Goal: Task Accomplishment & Management: Complete application form

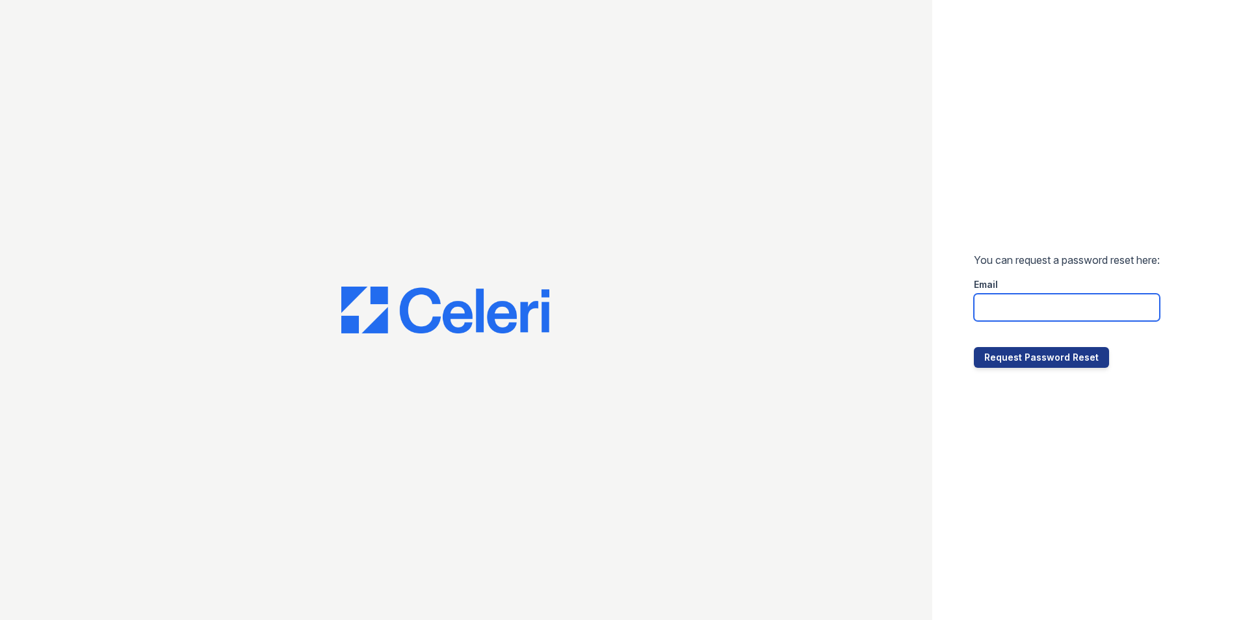
click at [1025, 300] on input "email" at bounding box center [1067, 307] width 186 height 27
type input "[EMAIL_ADDRESS][DOMAIN_NAME]"
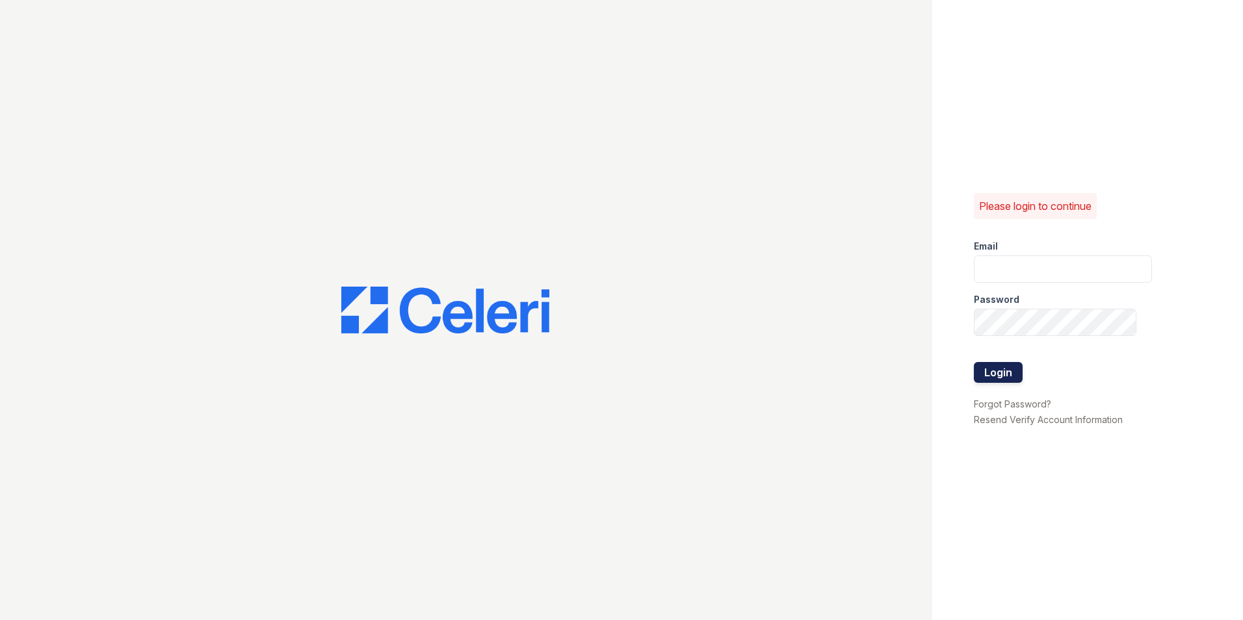
type input "[EMAIL_ADDRESS][DOMAIN_NAME]"
click at [1005, 371] on button "Login" at bounding box center [998, 372] width 49 height 21
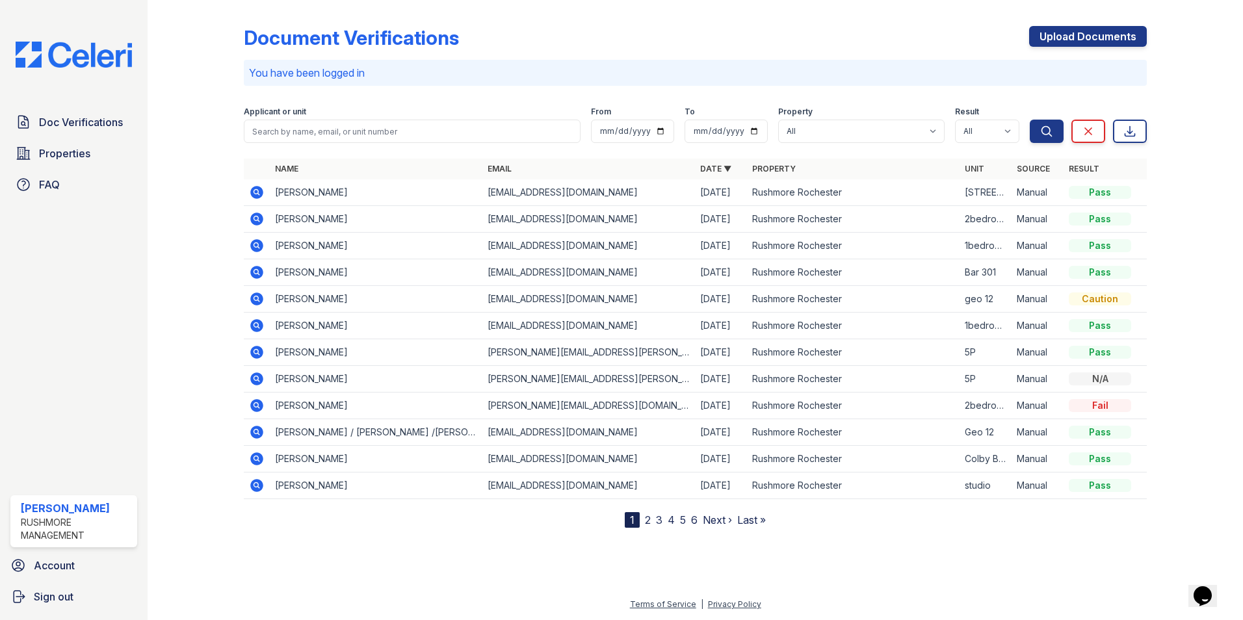
click at [647, 520] on link "2" at bounding box center [648, 520] width 6 height 13
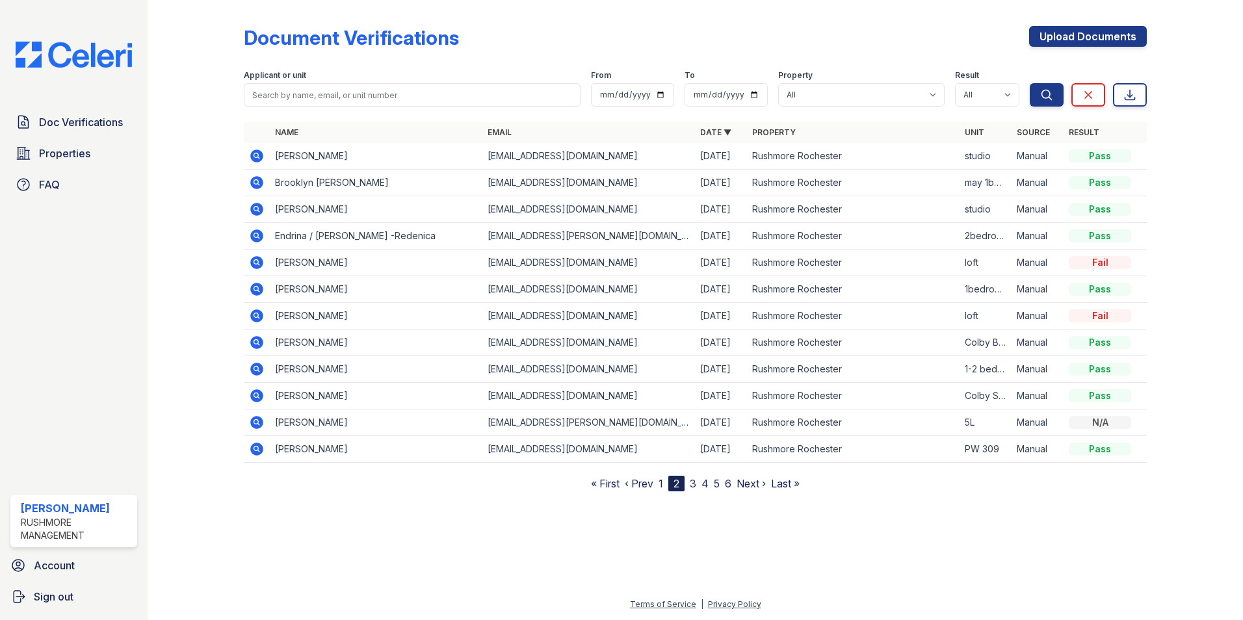
click at [693, 484] on link "3" at bounding box center [693, 483] width 7 height 13
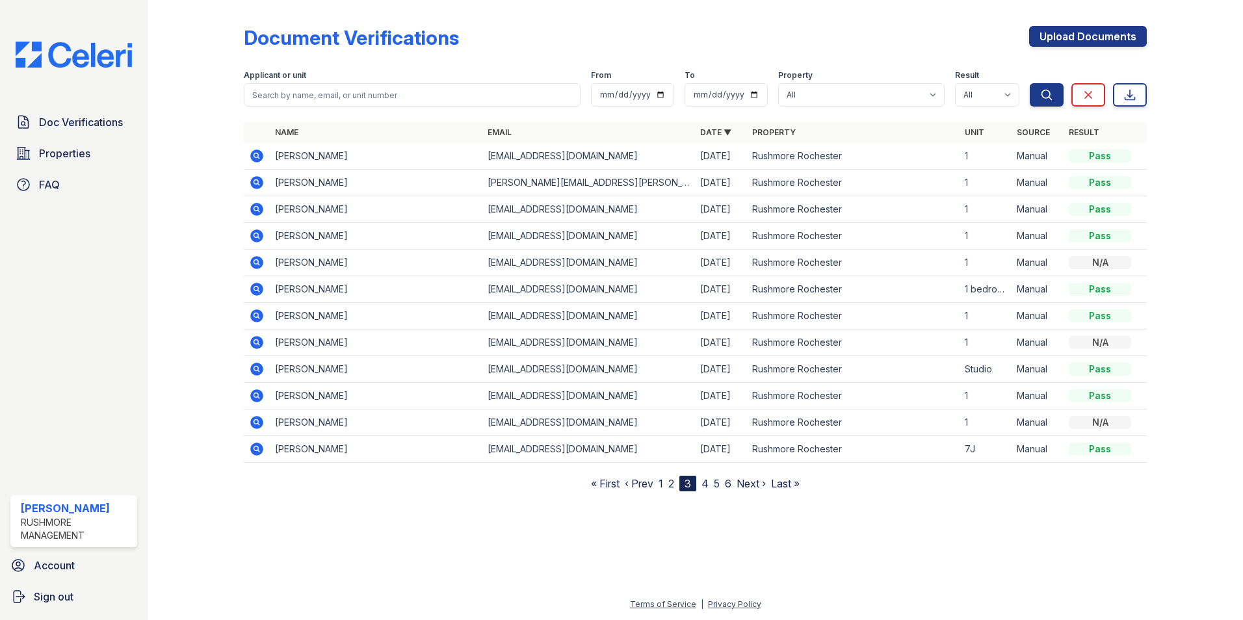
click at [663, 479] on link "1" at bounding box center [661, 483] width 5 height 13
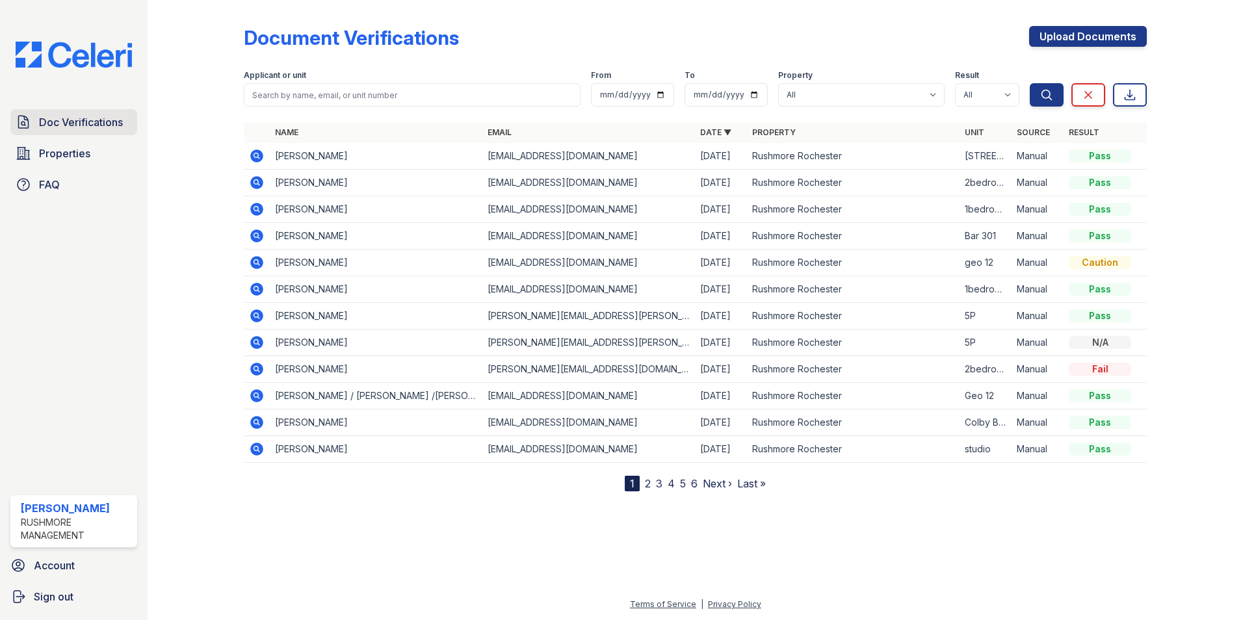
click at [96, 122] on span "Doc Verifications" at bounding box center [81, 122] width 84 height 16
click at [50, 157] on span "Properties" at bounding box center [64, 154] width 51 height 16
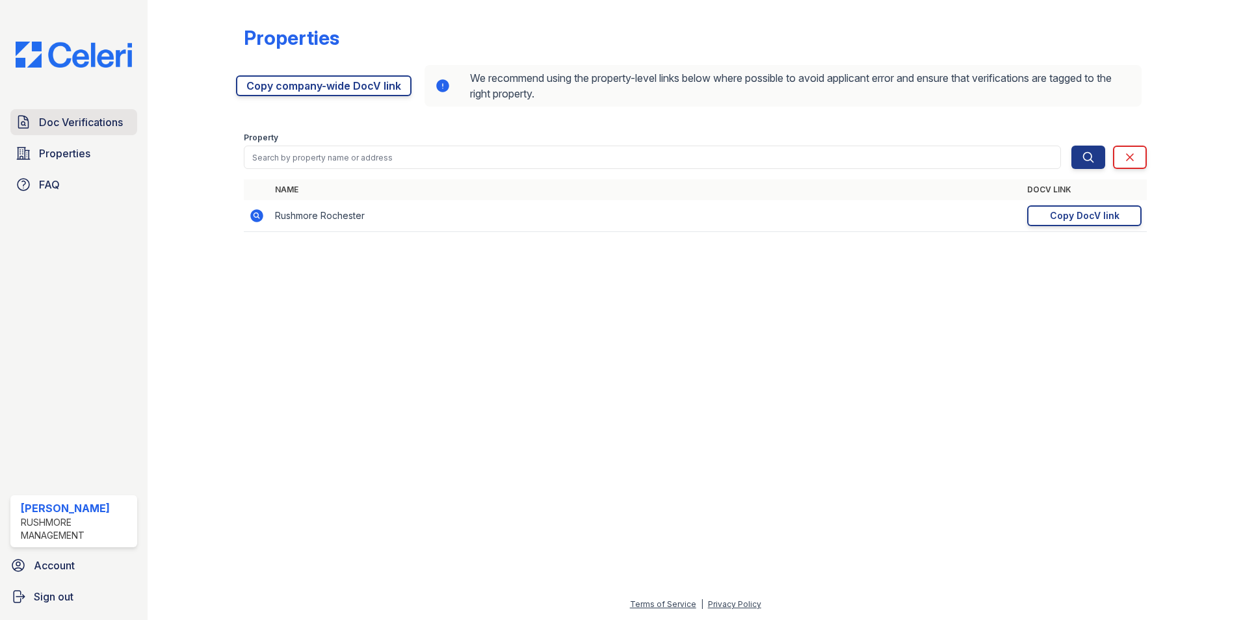
click at [79, 119] on span "Doc Verifications" at bounding box center [81, 122] width 84 height 16
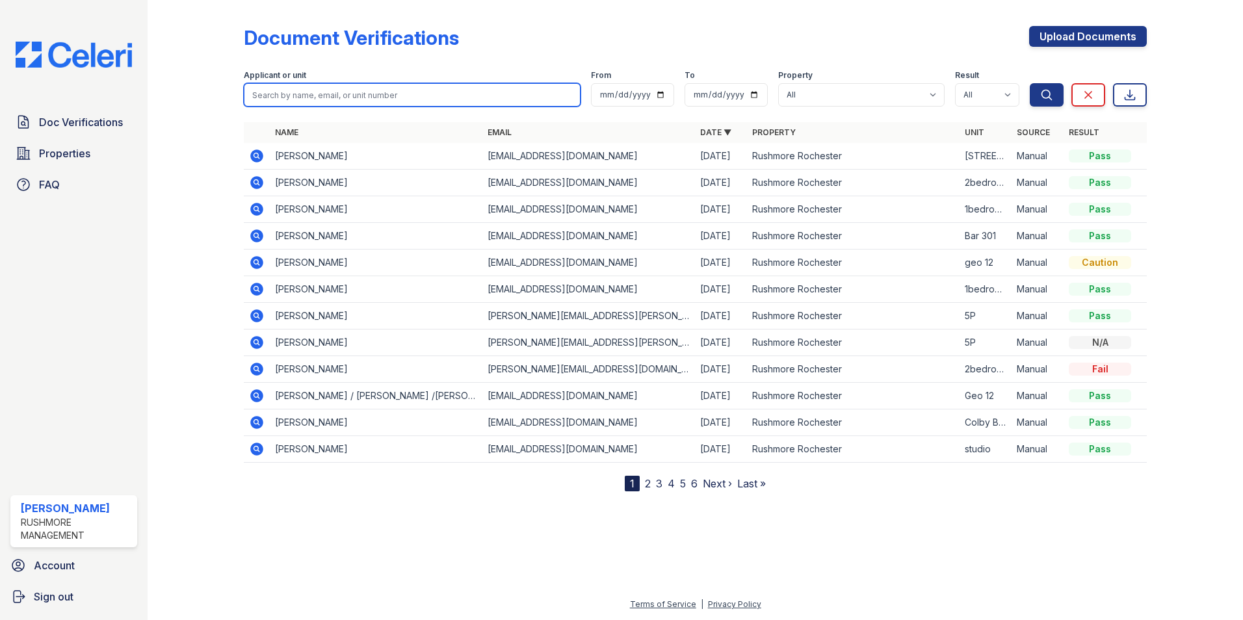
click at [305, 98] on input "search" at bounding box center [412, 94] width 337 height 23
type input "[PERSON_NAME]"
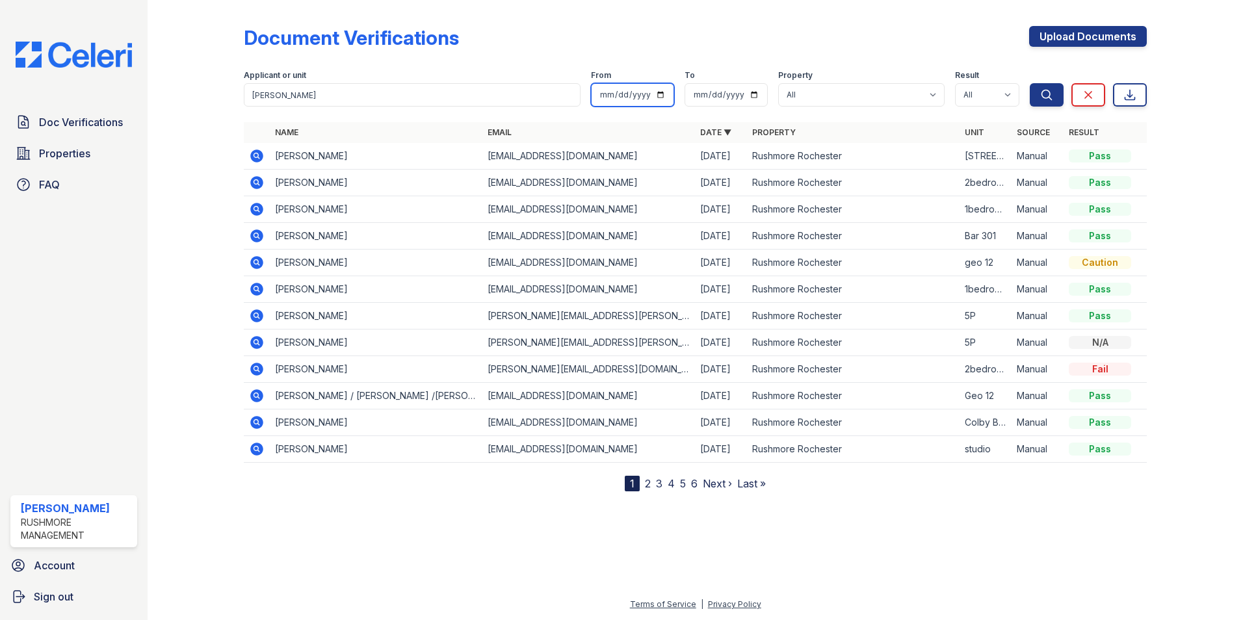
click at [631, 92] on input "date" at bounding box center [632, 94] width 83 height 23
type input "[DATE]"
click at [696, 96] on input "date" at bounding box center [726, 94] width 83 height 23
type input "[DATE]"
click at [1044, 96] on icon "submit" at bounding box center [1046, 94] width 13 height 13
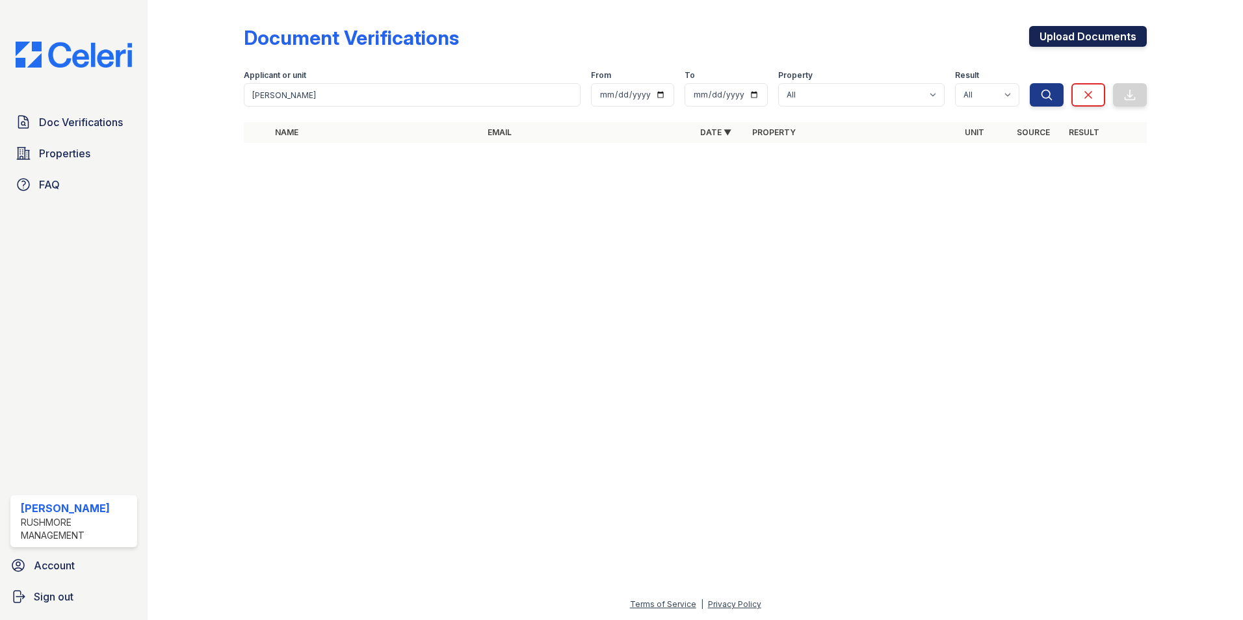
click at [1106, 38] on link "Upload Documents" at bounding box center [1088, 36] width 118 height 21
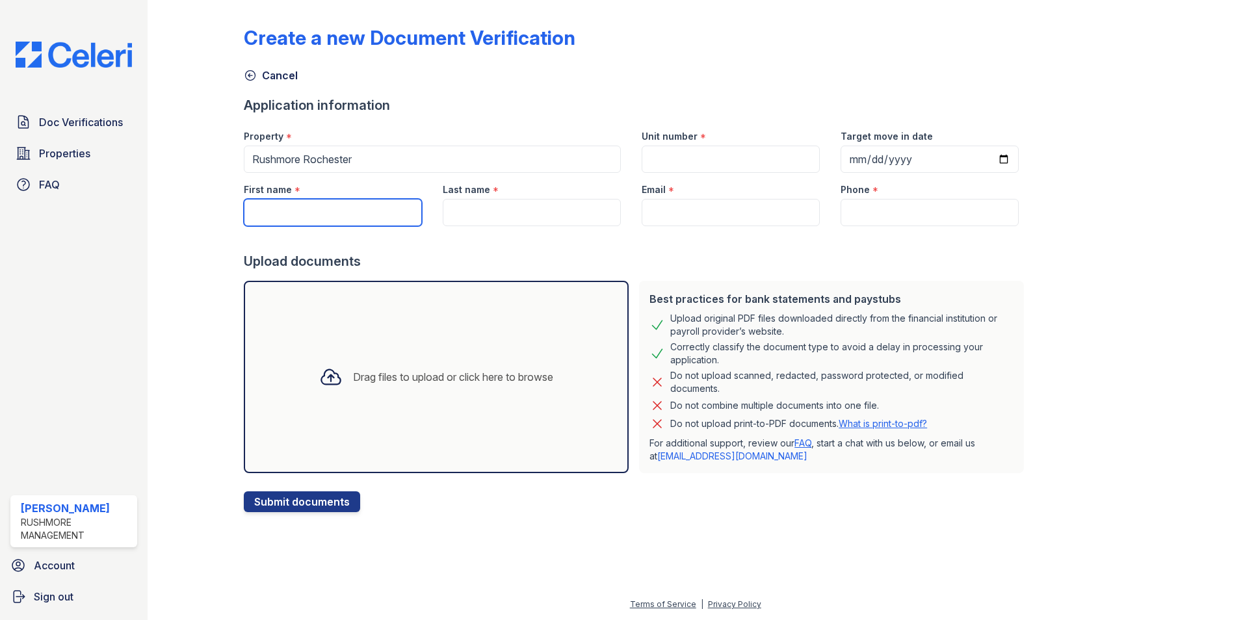
click at [287, 212] on input "First name" at bounding box center [333, 212] width 178 height 27
type input "[PERSON_NAME]"
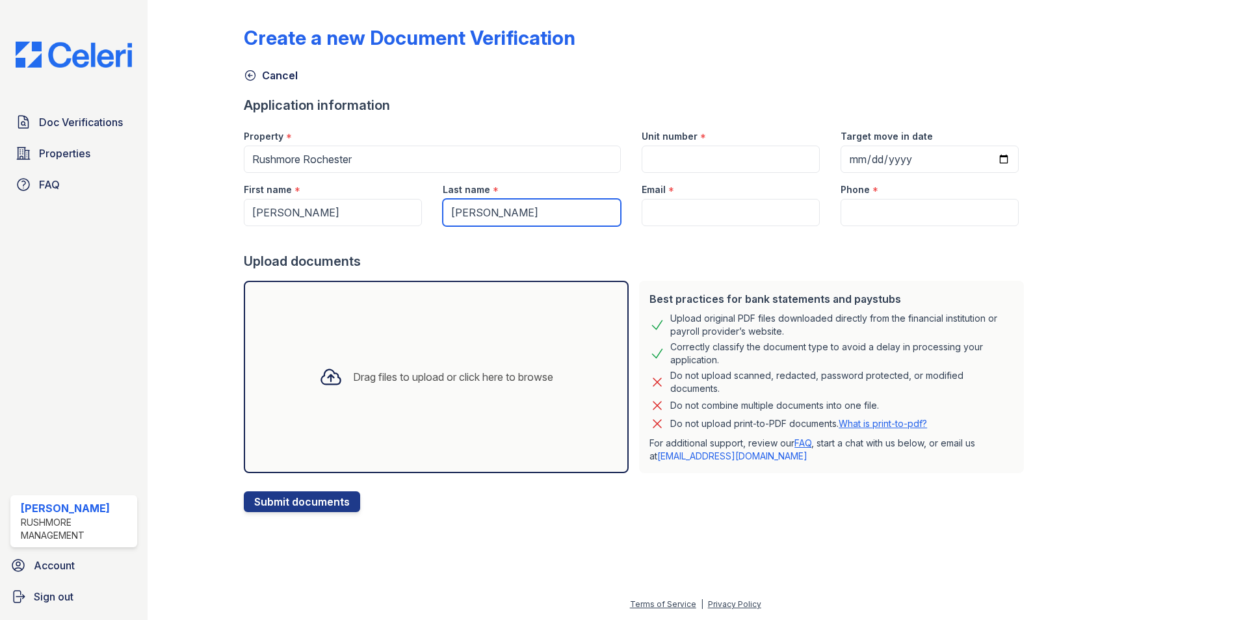
type input "[PERSON_NAME]"
click at [735, 207] on input "Email" at bounding box center [731, 212] width 178 height 27
click at [648, 215] on input "Email" at bounding box center [731, 212] width 178 height 27
paste input "[EMAIL_ADDRESS][DOMAIN_NAME]"
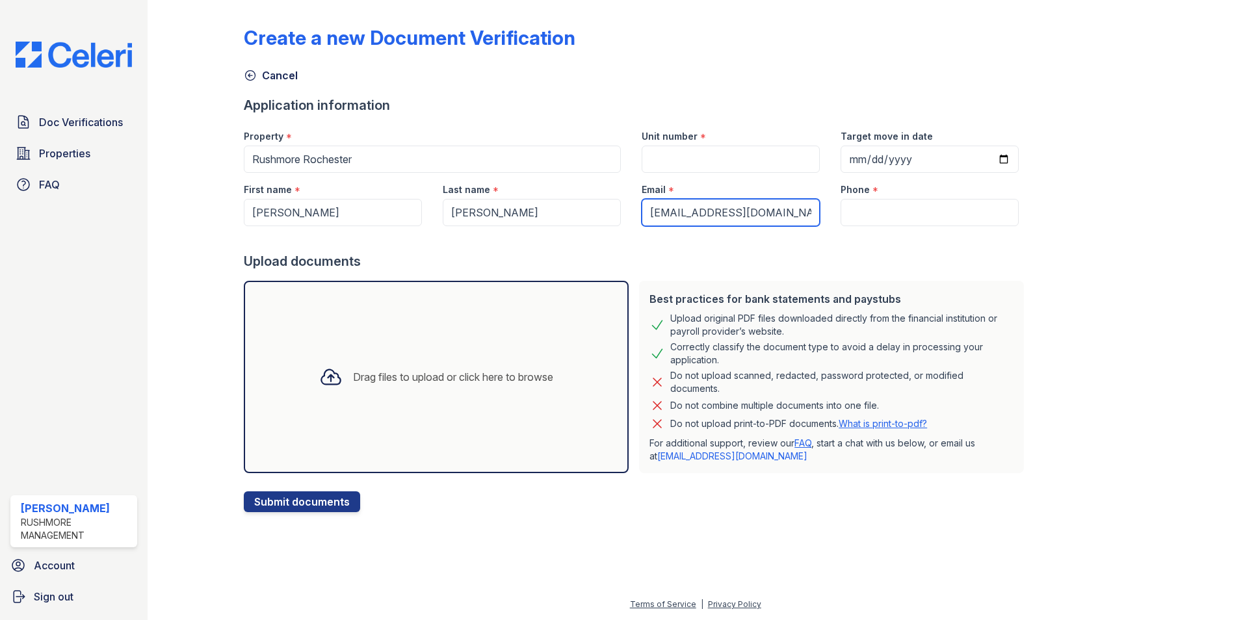
type input "[EMAIL_ADDRESS][DOMAIN_NAME]"
click at [880, 211] on input "Phone" at bounding box center [930, 212] width 178 height 27
type input "585-4890095"
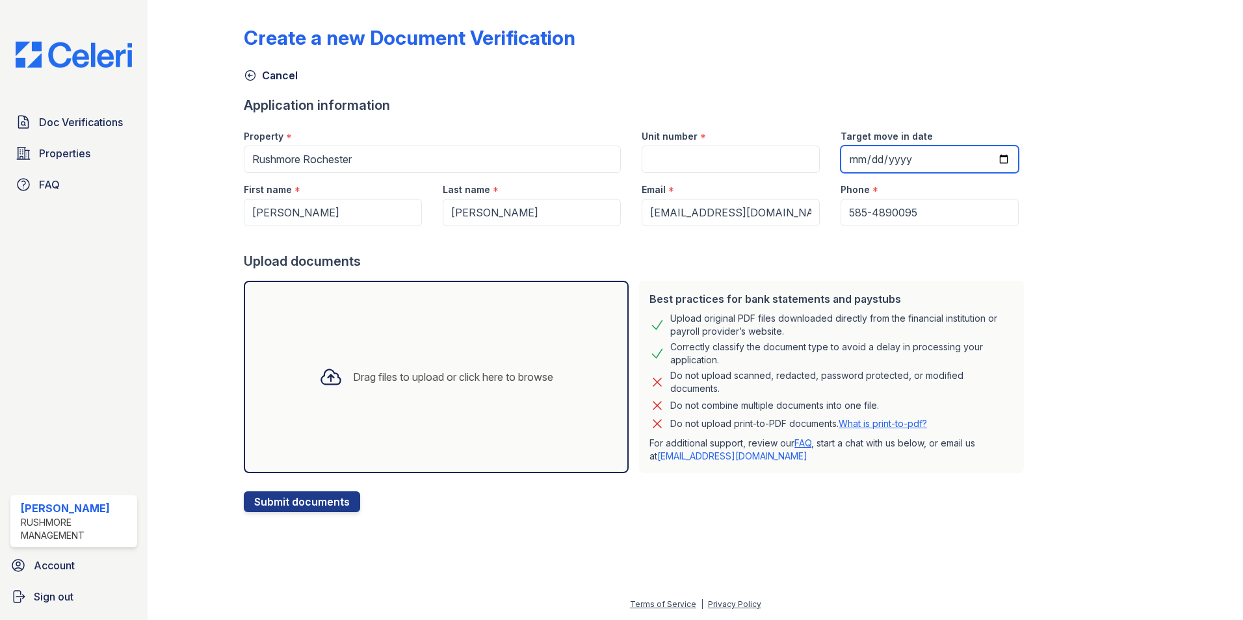
click at [841, 161] on input "Target move in date" at bounding box center [930, 159] width 178 height 27
type input "[DATE]"
click at [650, 163] on input "Unit number" at bounding box center [731, 159] width 178 height 27
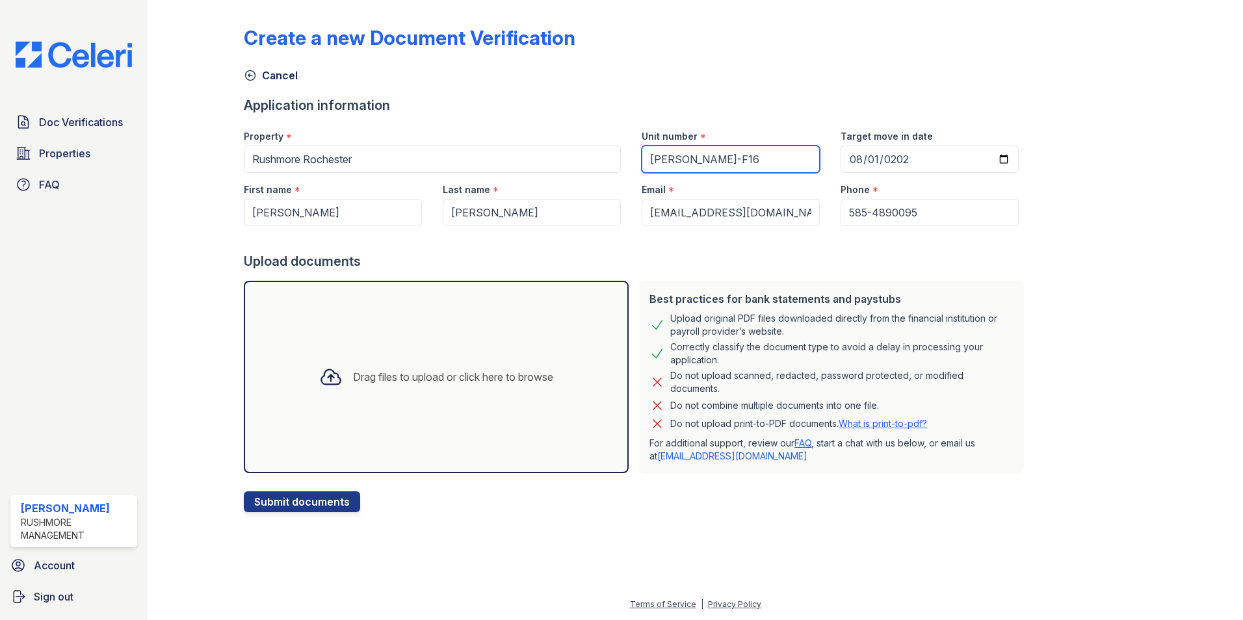
type input "[PERSON_NAME]-F16"
click at [401, 369] on div "Drag files to upload or click here to browse" at bounding box center [453, 377] width 200 height 16
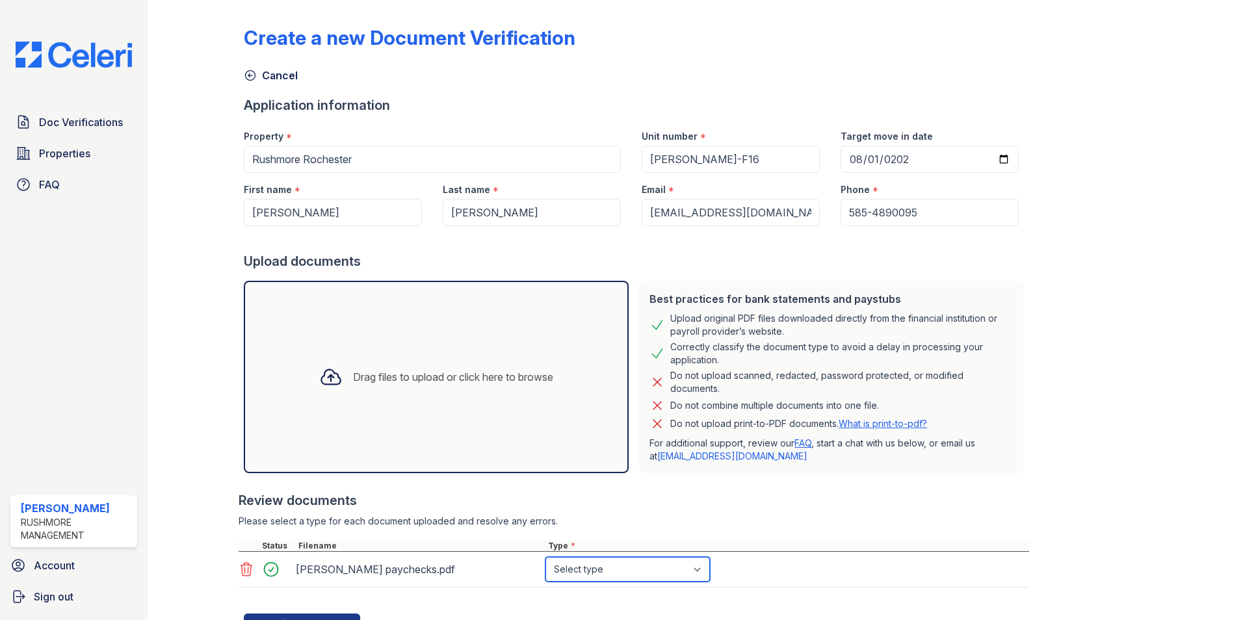
click at [701, 567] on select "Select type Paystub Bank Statement Offer Letter Tax Documents Benefit Award Let…" at bounding box center [628, 569] width 165 height 25
select select "paystub"
click at [546, 557] on select "Select type Paystub Bank Statement Offer Letter Tax Documents Benefit Award Let…" at bounding box center [628, 569] width 165 height 25
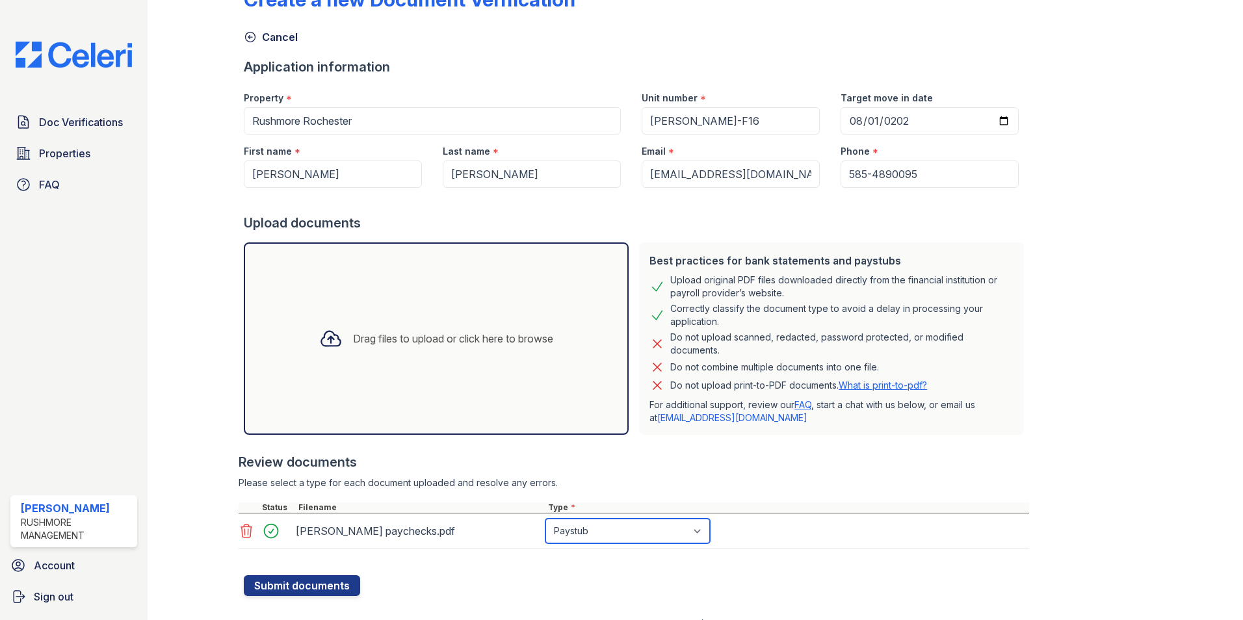
scroll to position [59, 0]
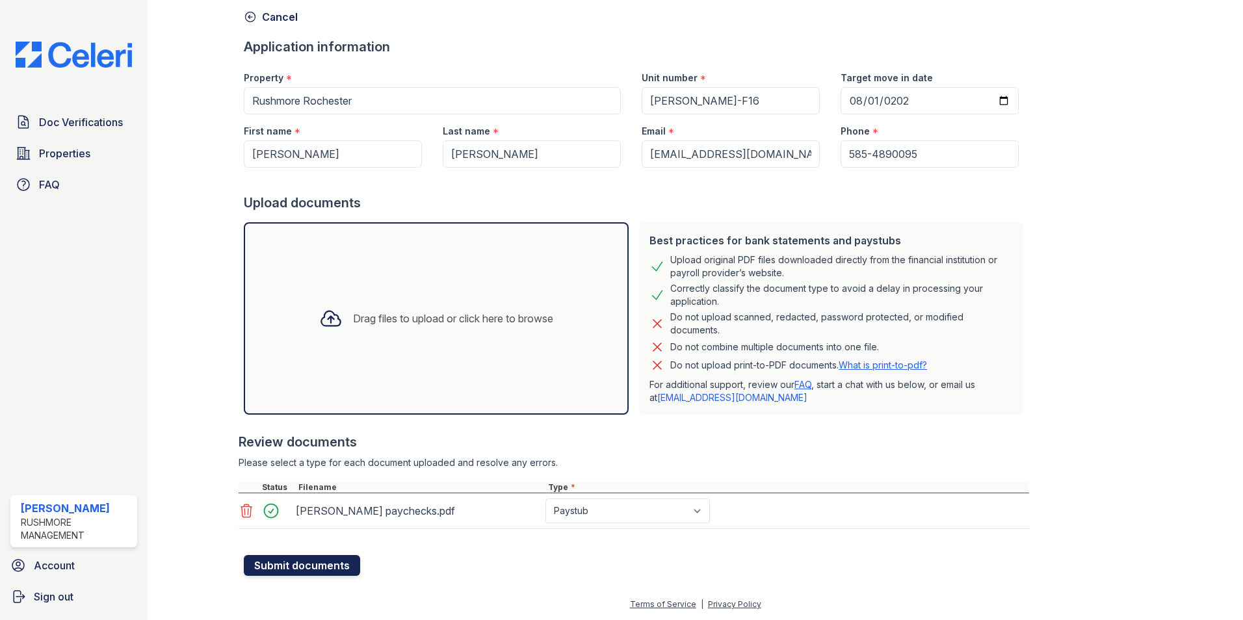
click at [272, 567] on button "Submit documents" at bounding box center [302, 565] width 116 height 21
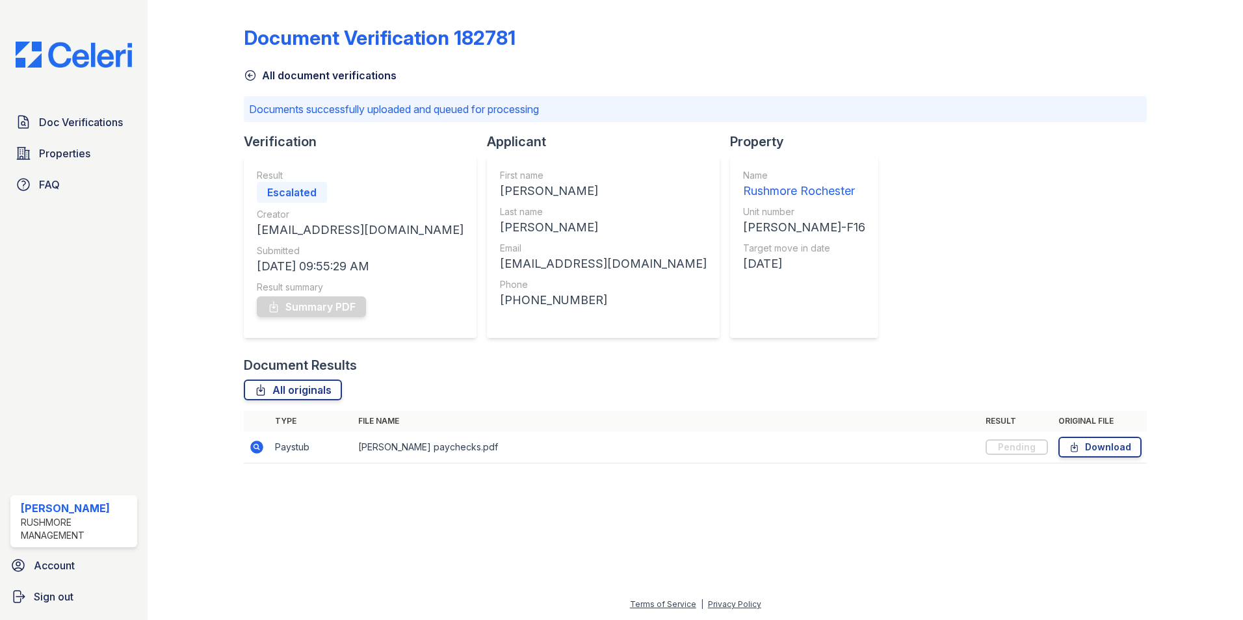
click at [319, 194] on div "Escalated" at bounding box center [292, 192] width 70 height 21
click at [313, 306] on div "Summary PDF" at bounding box center [360, 307] width 207 height 26
click at [637, 369] on div "Document Results" at bounding box center [695, 365] width 903 height 18
click at [1020, 447] on div "Pending" at bounding box center [1017, 448] width 62 height 16
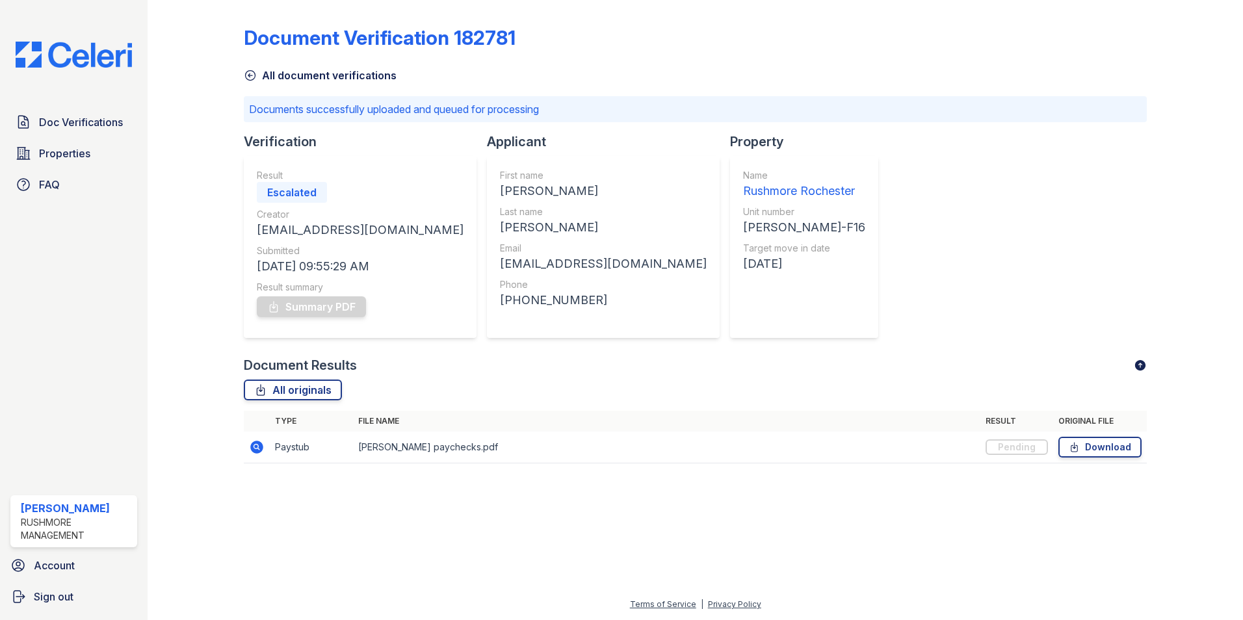
click at [1020, 447] on div "Pending" at bounding box center [1017, 448] width 62 height 16
click at [753, 534] on div at bounding box center [695, 546] width 1054 height 99
click at [330, 308] on link "Summary PDF" at bounding box center [311, 307] width 109 height 21
click at [61, 599] on span "Sign out" at bounding box center [54, 597] width 40 height 16
